Goal: Find specific page/section: Find specific page/section

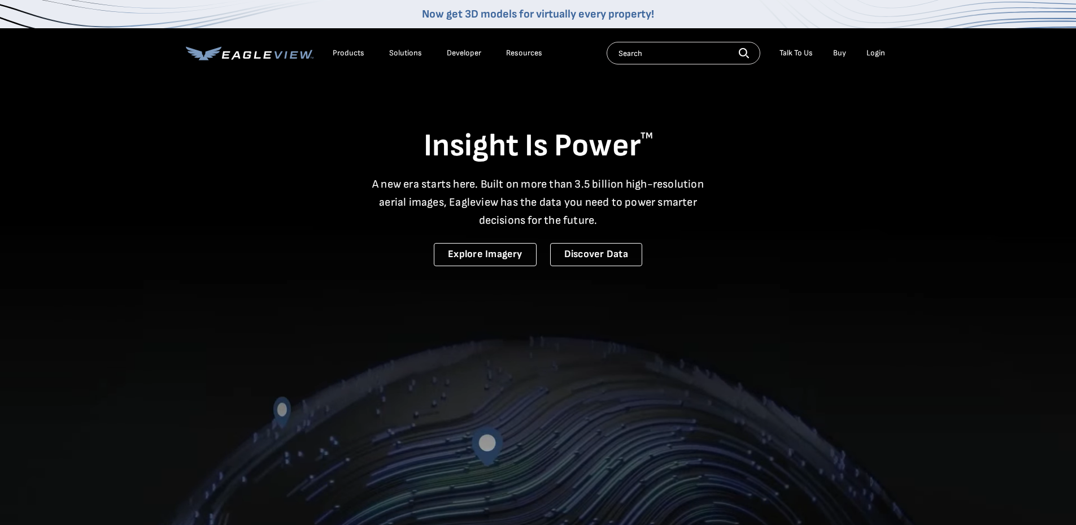
click at [795, 51] on div "Talk To Us" at bounding box center [795, 53] width 33 height 10
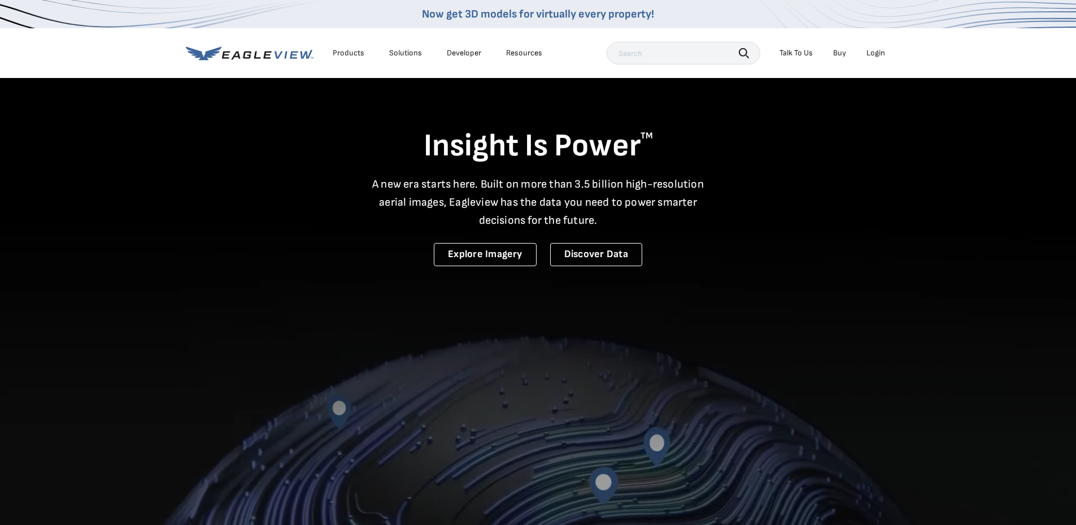
click at [809, 49] on div "Talk To Us" at bounding box center [795, 53] width 33 height 10
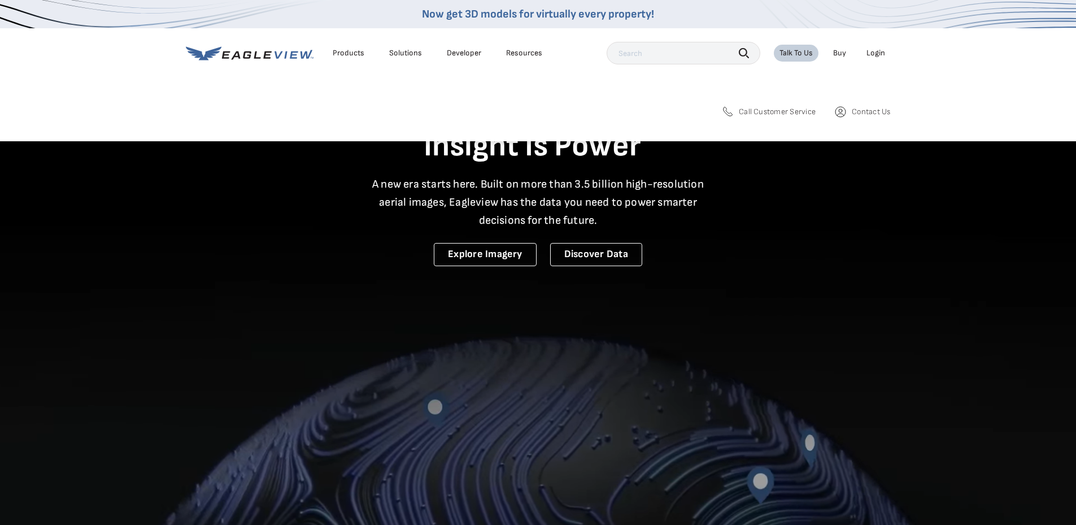
click at [870, 103] on div "Search Products Our Product Areas Imagery 1-Inch GSD Aerial Imagery *" at bounding box center [538, 117] width 1076 height 50
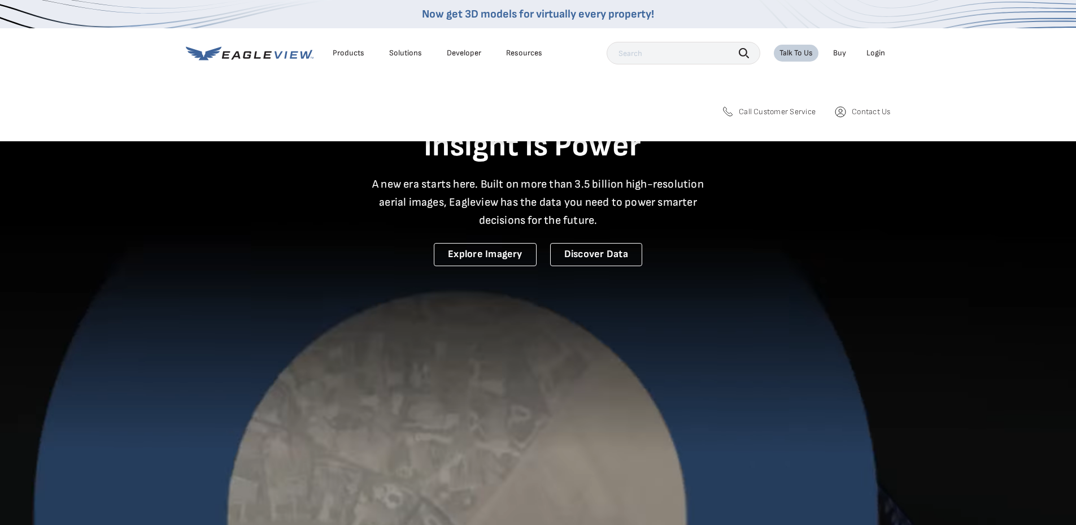
click at [866, 110] on span "Contact Us" at bounding box center [871, 112] width 38 height 10
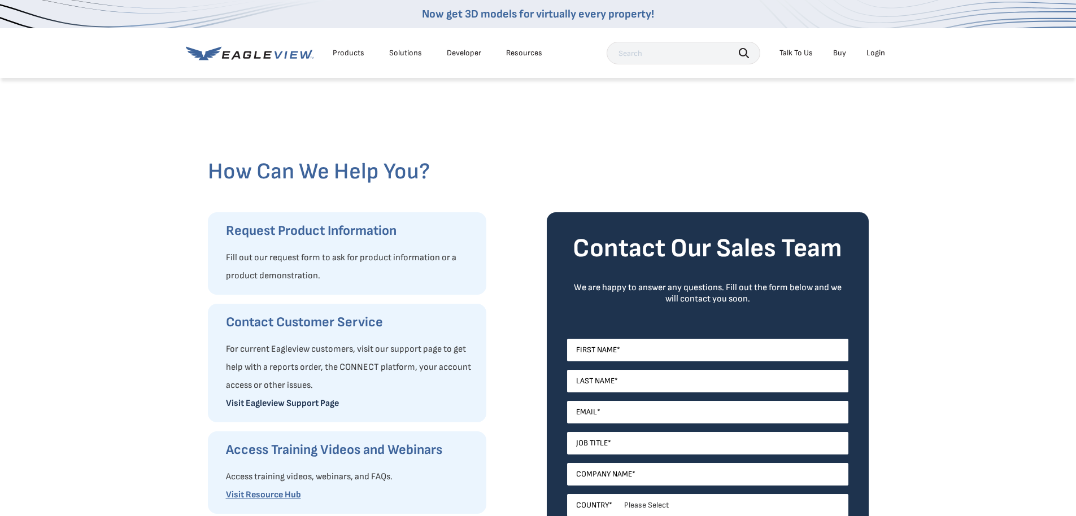
click at [298, 403] on link "Visit Eagleview Support Page" at bounding box center [282, 403] width 113 height 11
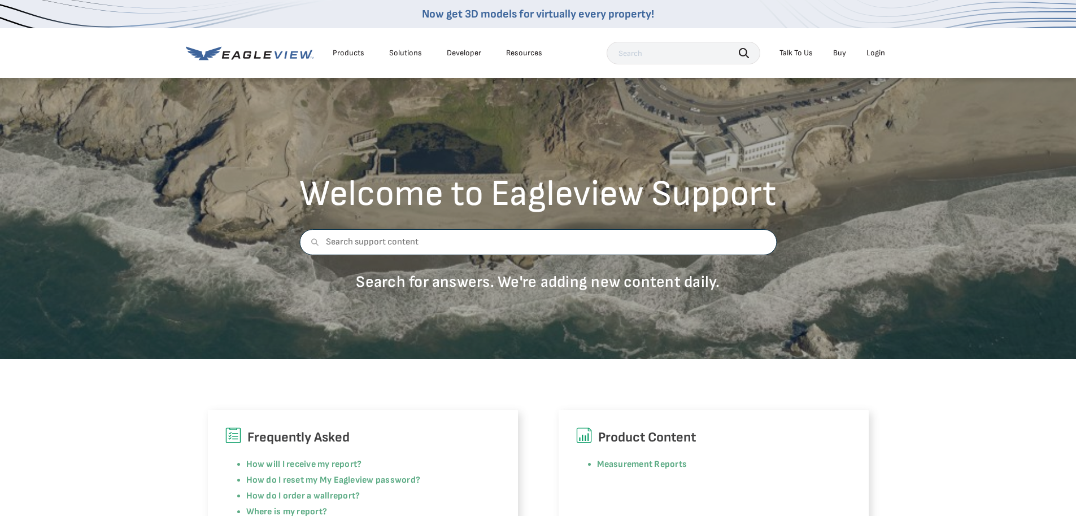
click at [586, 245] on input "text" at bounding box center [537, 242] width 477 height 26
type input "xactimate"
